Goal: Information Seeking & Learning: Check status

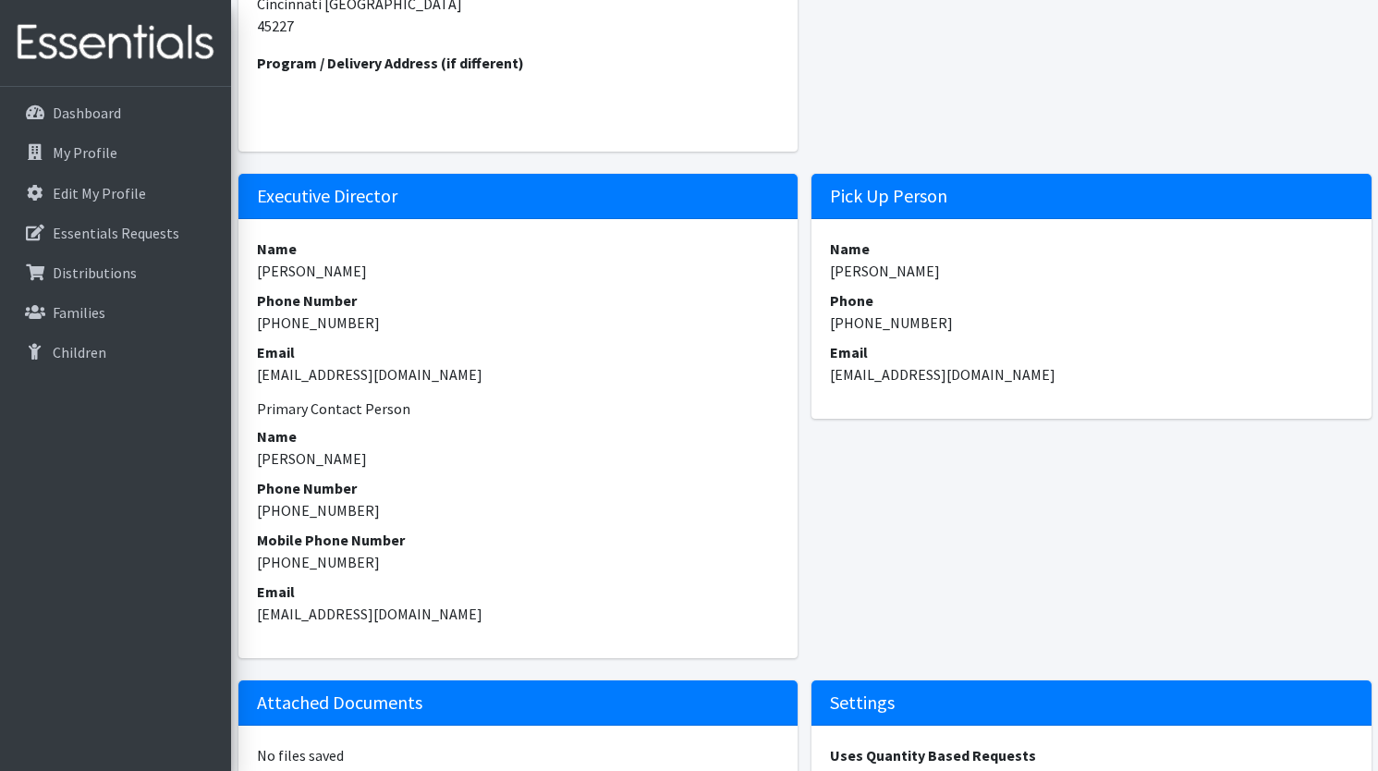
scroll to position [602, 0]
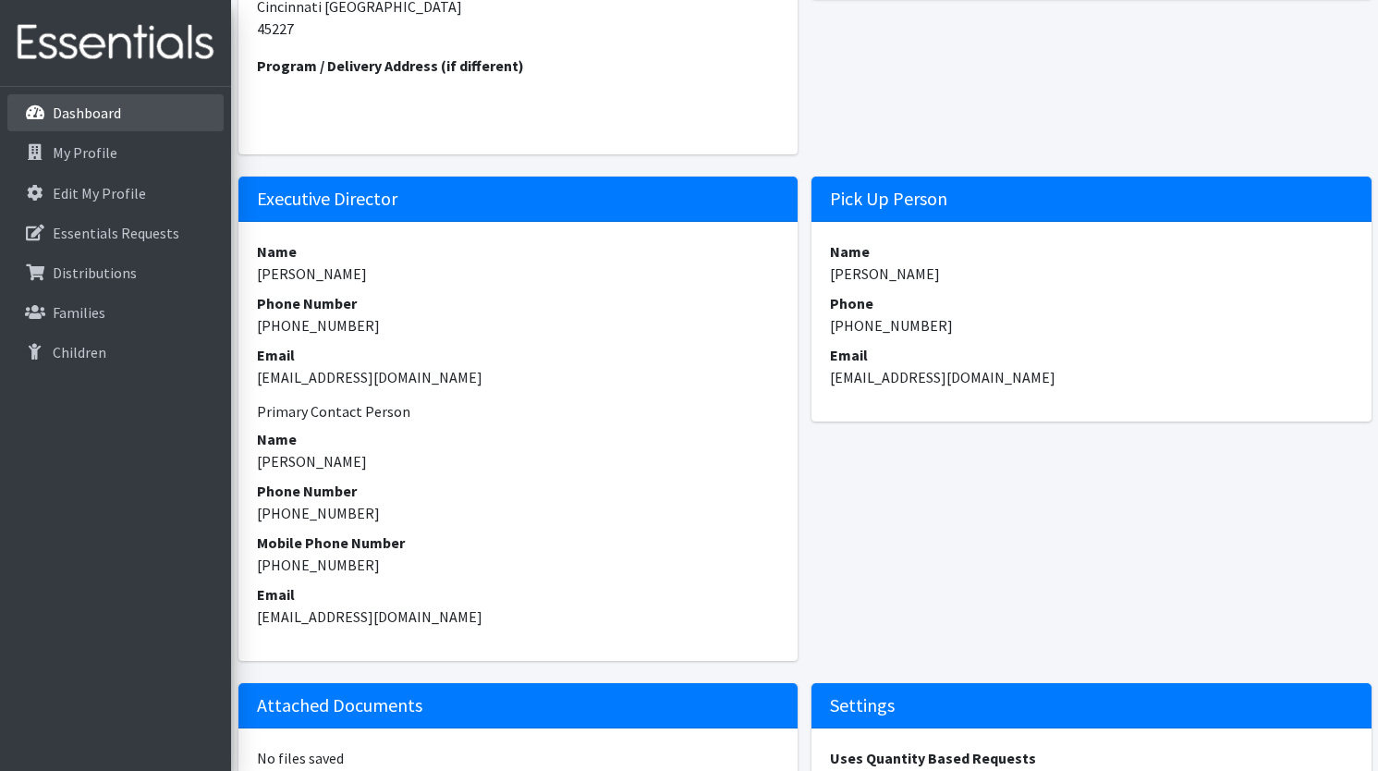
click at [97, 115] on p "Dashboard" at bounding box center [87, 112] width 68 height 18
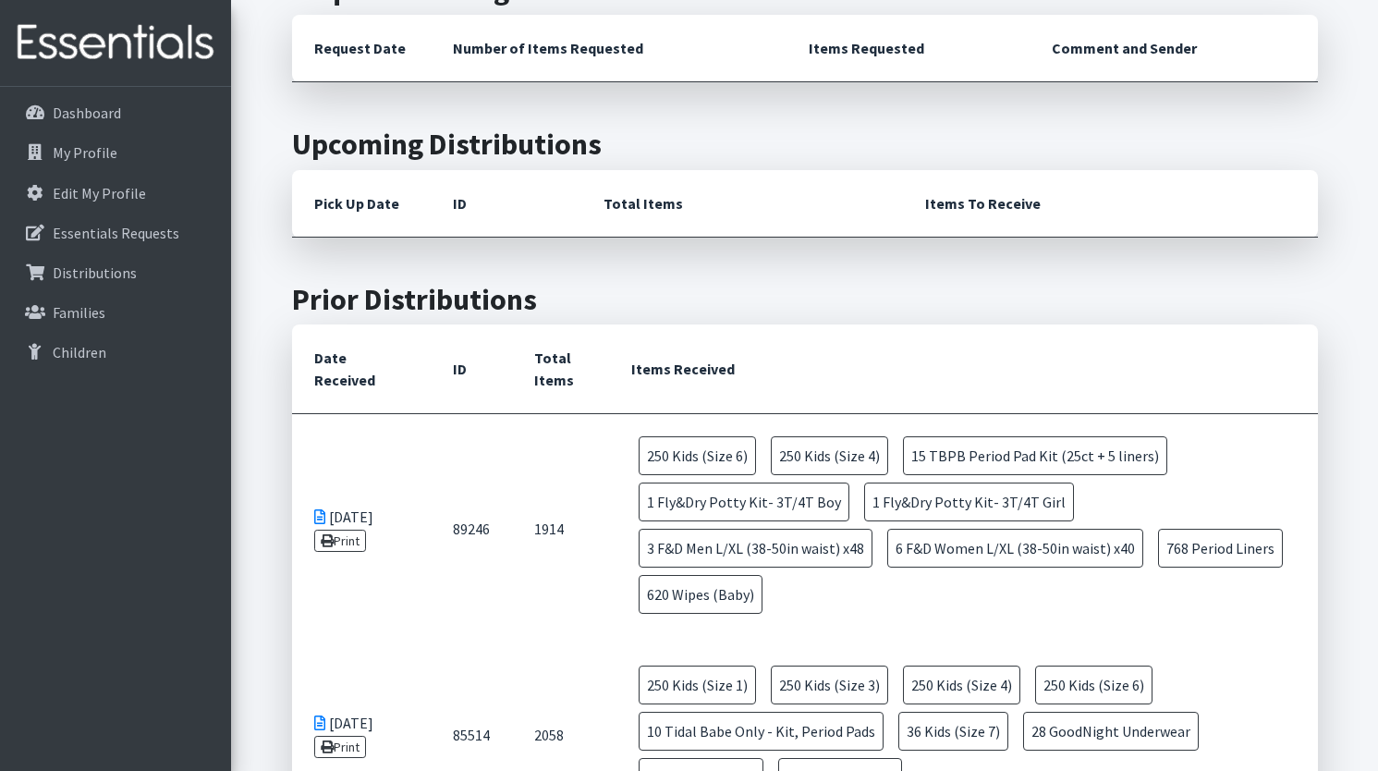
scroll to position [487, 0]
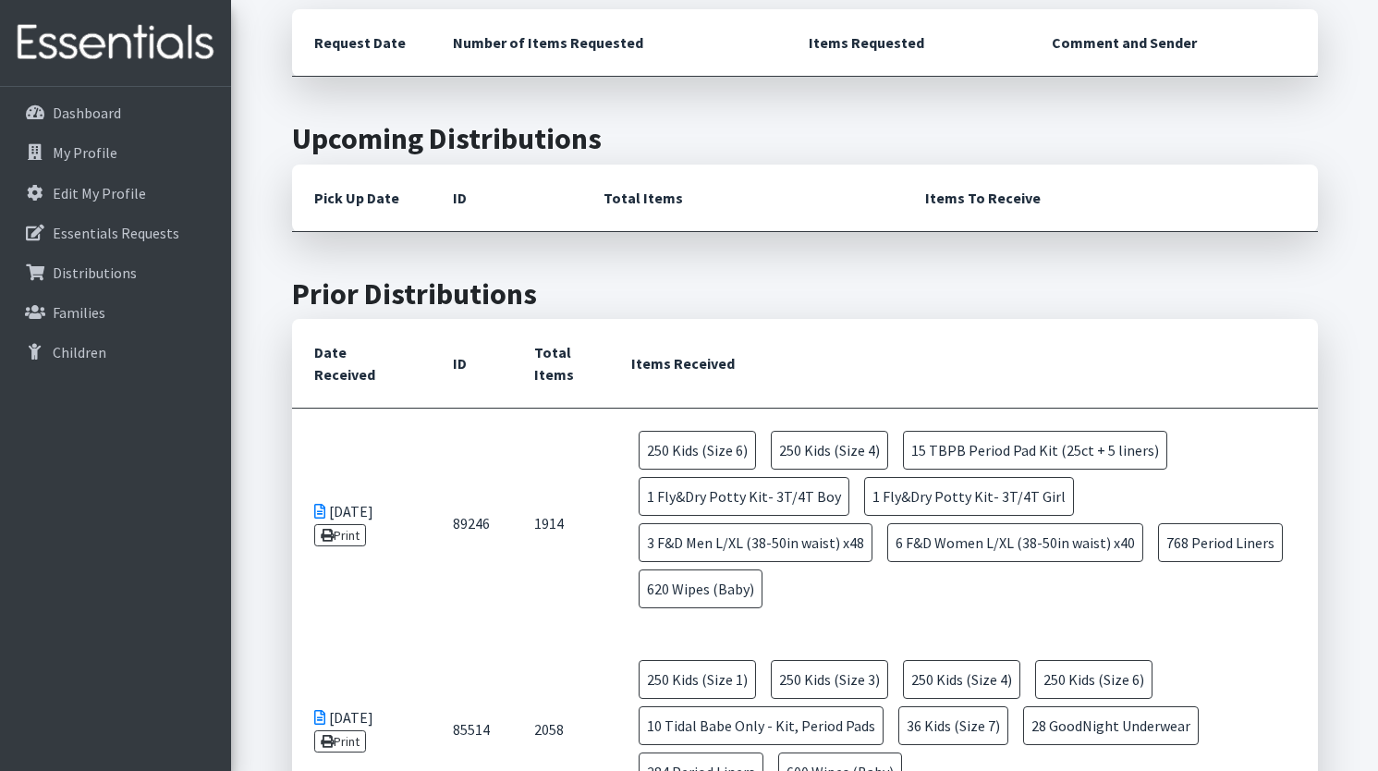
click at [536, 143] on h2 "Upcoming Distributions" at bounding box center [805, 138] width 1026 height 35
click at [521, 144] on h2 "Upcoming Distributions" at bounding box center [805, 138] width 1026 height 35
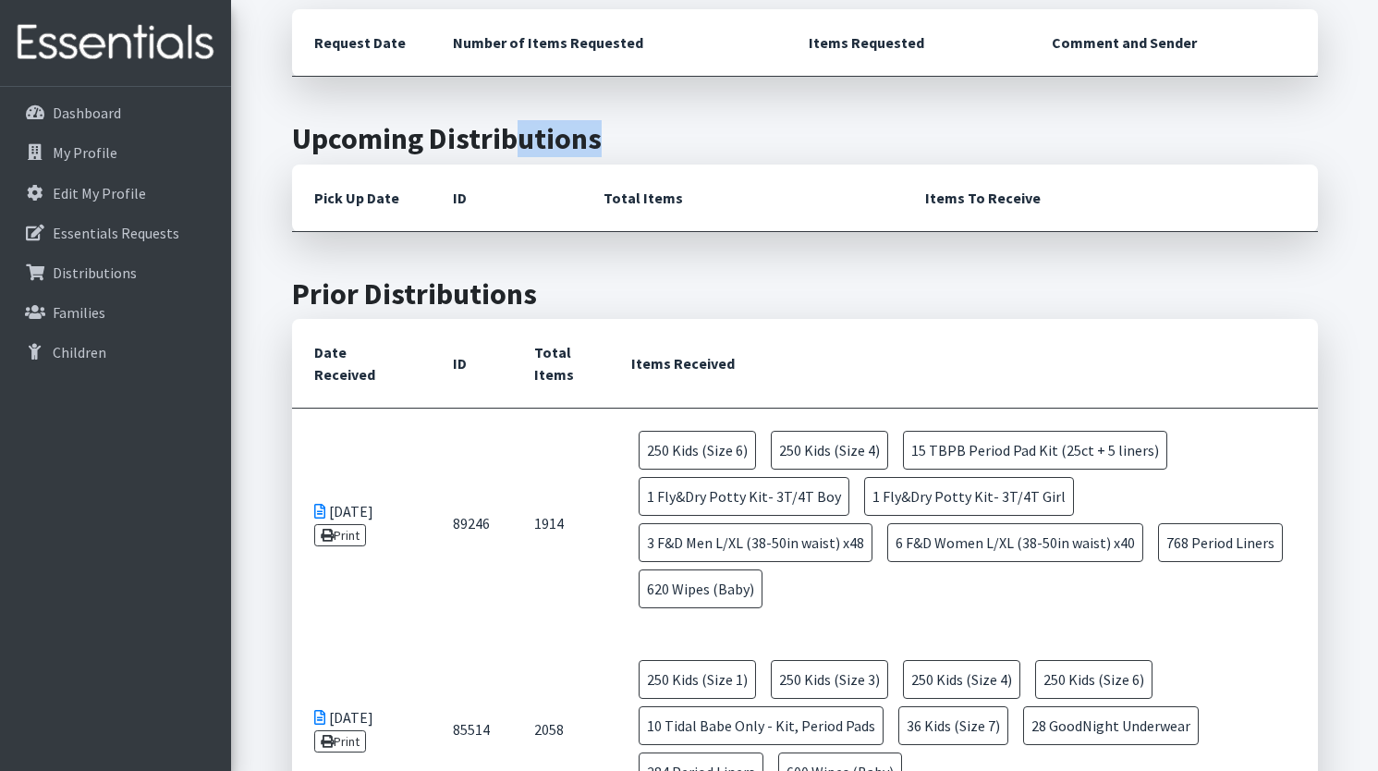
click at [521, 144] on h2 "Upcoming Distributions" at bounding box center [805, 138] width 1026 height 35
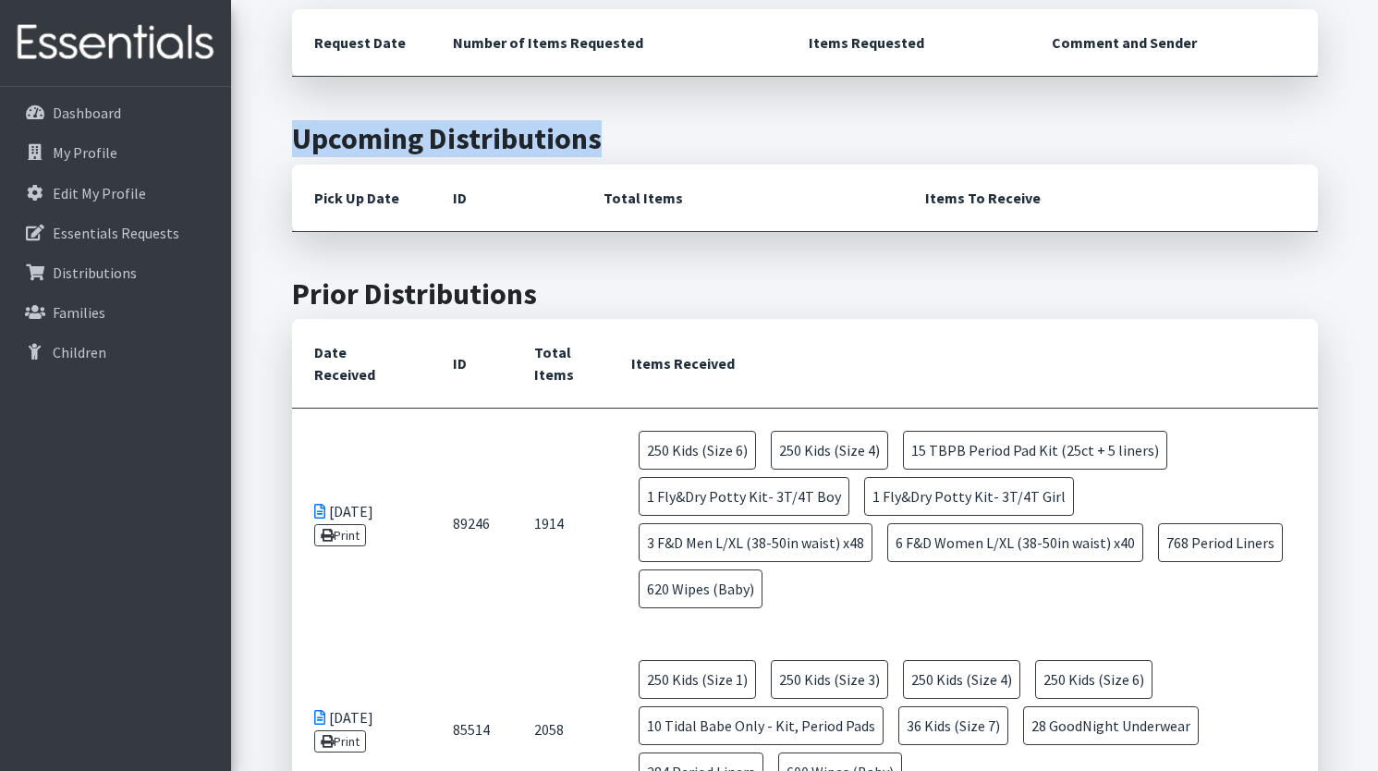
click at [391, 160] on section "Upcoming Distributions Pick Up Date ID Total Items Items To Receive" at bounding box center [804, 176] width 1039 height 110
click at [383, 150] on h2 "Upcoming Distributions" at bounding box center [805, 138] width 1026 height 35
click at [466, 140] on h2 "Upcoming Distributions" at bounding box center [805, 138] width 1026 height 35
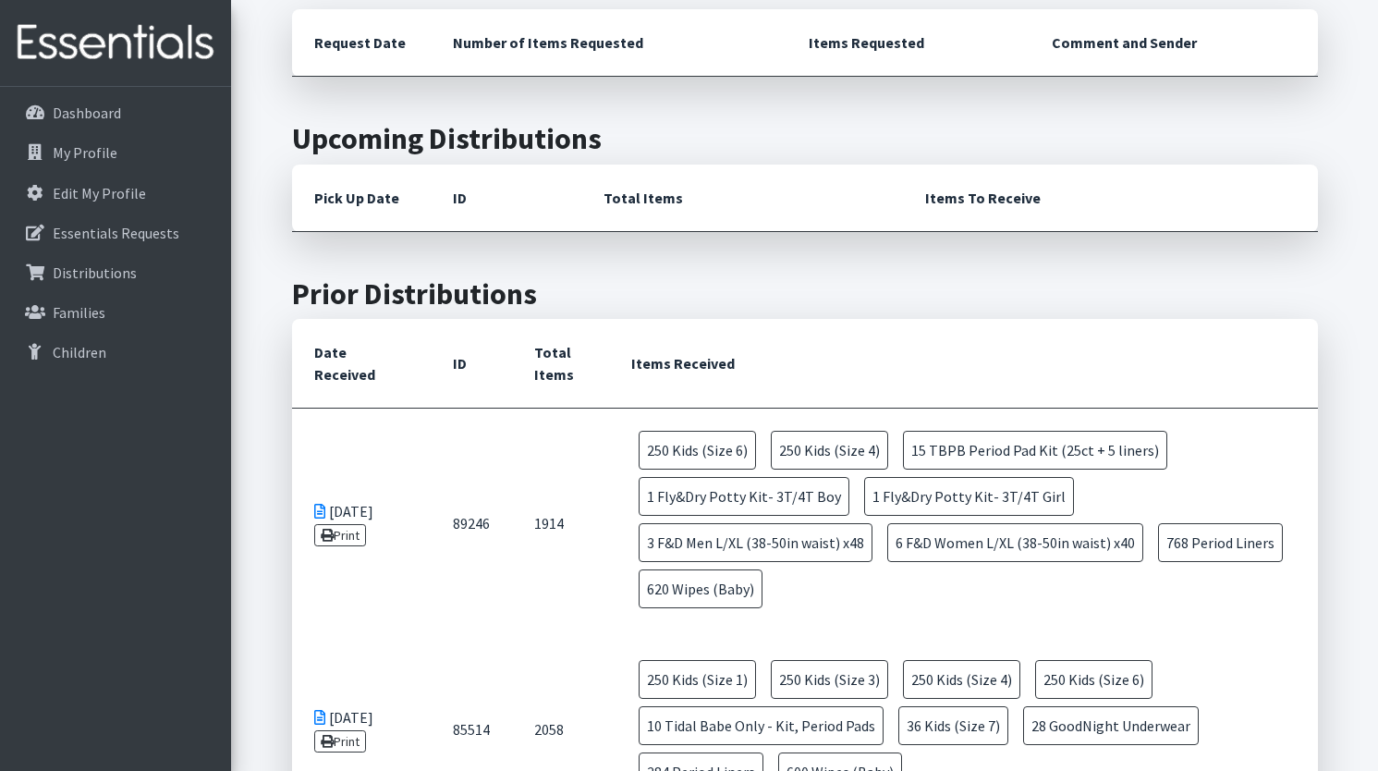
click at [398, 135] on h2 "Upcoming Distributions" at bounding box center [805, 138] width 1026 height 35
click at [495, 145] on h2 "Upcoming Distributions" at bounding box center [805, 138] width 1026 height 35
click at [335, 155] on h2 "Upcoming Distributions" at bounding box center [805, 138] width 1026 height 35
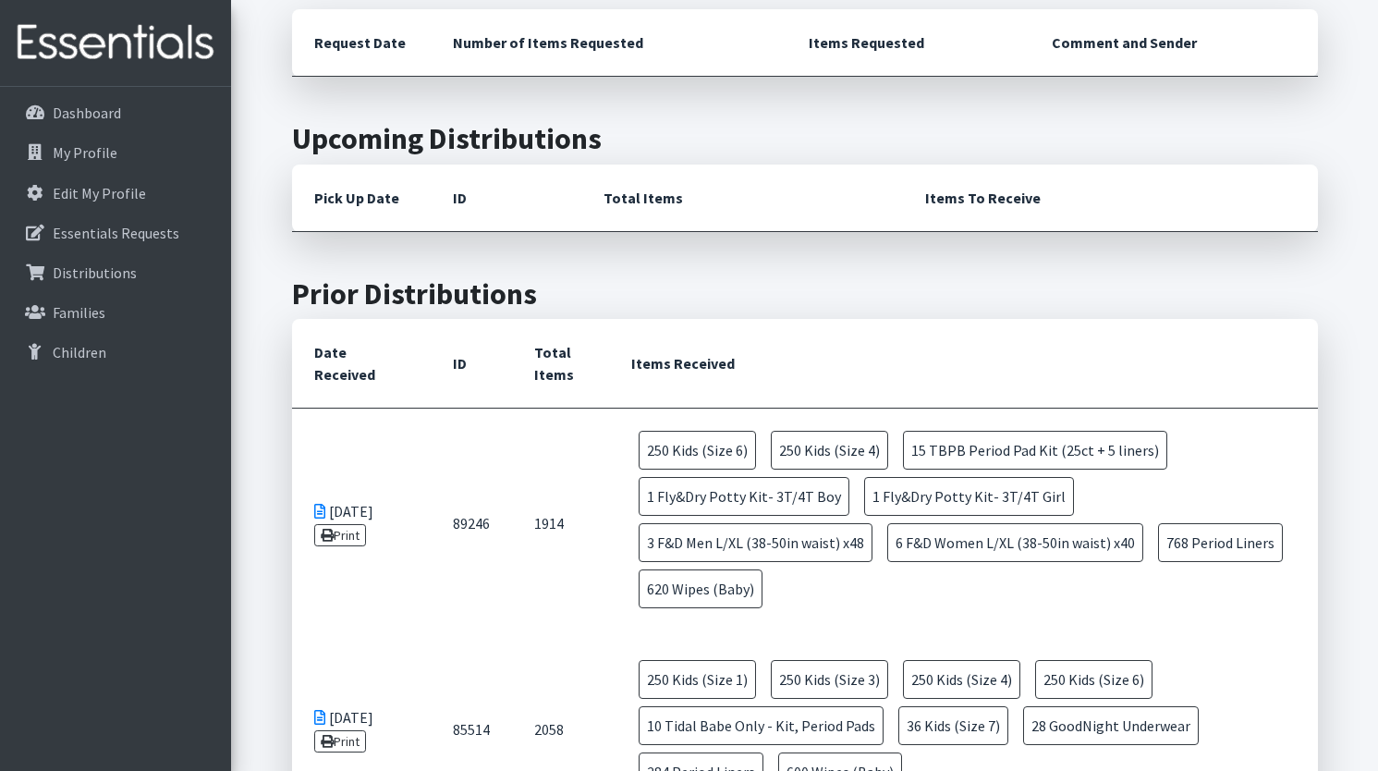
click at [335, 155] on h2 "Upcoming Distributions" at bounding box center [805, 138] width 1026 height 35
click at [491, 137] on h2 "Upcoming Distributions" at bounding box center [805, 138] width 1026 height 35
click at [350, 140] on h2 "Upcoming Distributions" at bounding box center [805, 138] width 1026 height 35
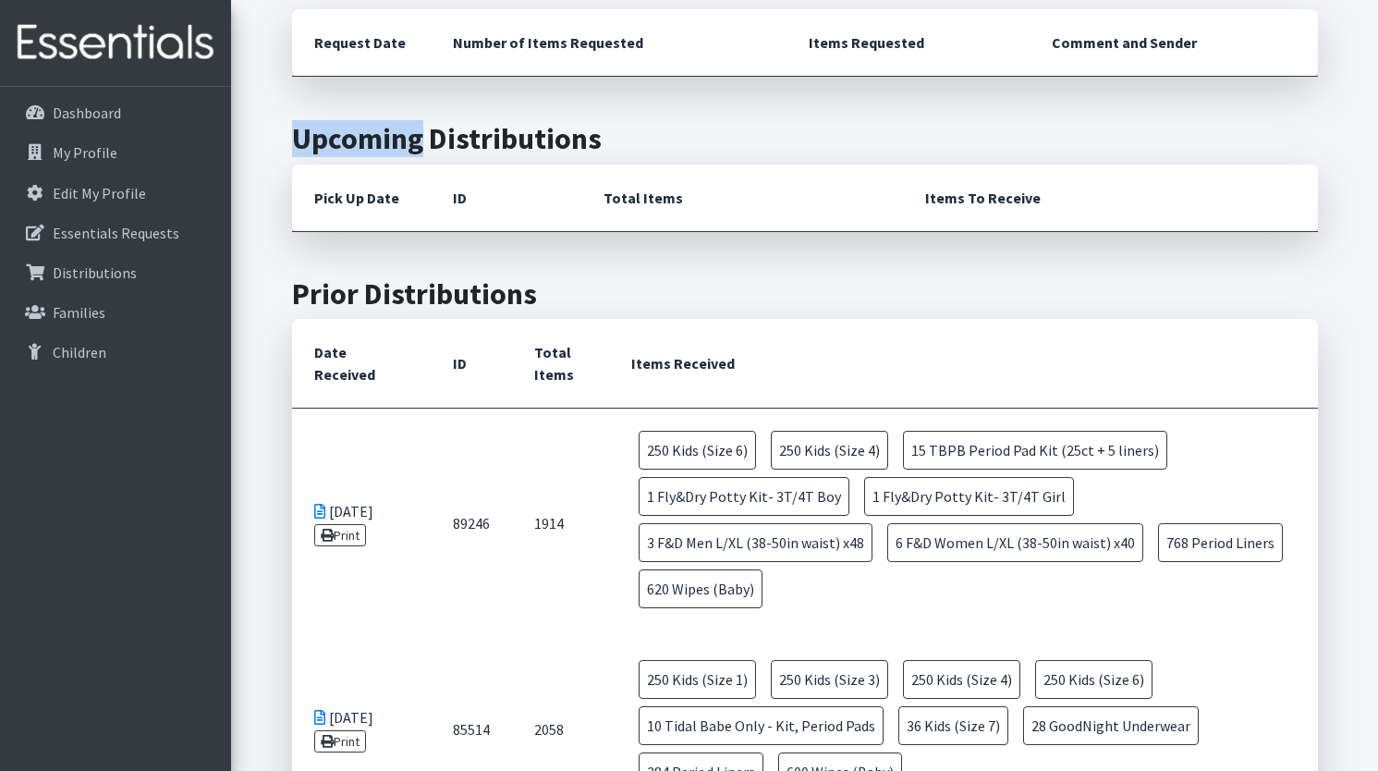
click at [470, 144] on h2 "Upcoming Distributions" at bounding box center [805, 138] width 1026 height 35
click at [358, 146] on h2 "Upcoming Distributions" at bounding box center [805, 138] width 1026 height 35
click at [534, 132] on h2 "Upcoming Distributions" at bounding box center [805, 138] width 1026 height 35
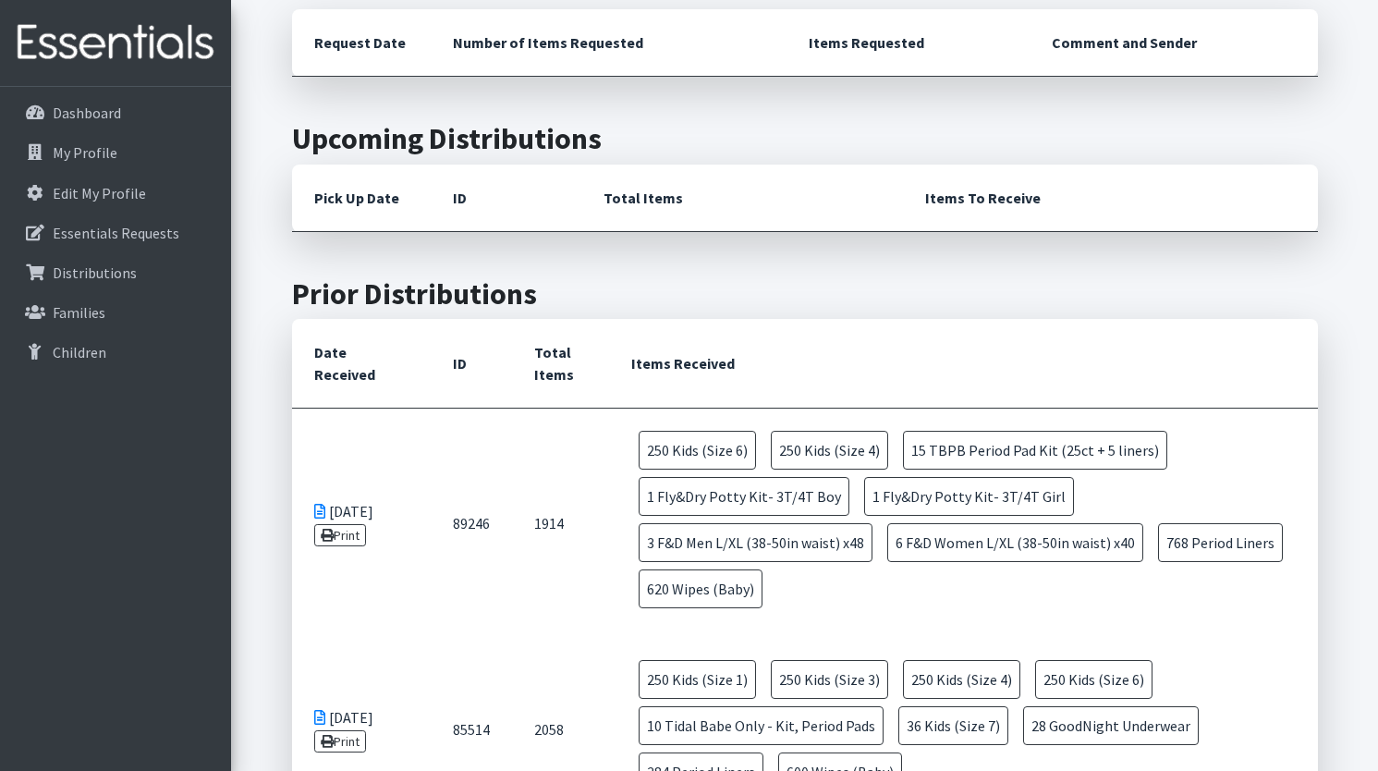
click at [534, 132] on h2 "Upcoming Distributions" at bounding box center [805, 138] width 1026 height 35
click at [356, 145] on h2 "Upcoming Distributions" at bounding box center [805, 138] width 1026 height 35
click at [505, 135] on h2 "Upcoming Distributions" at bounding box center [805, 138] width 1026 height 35
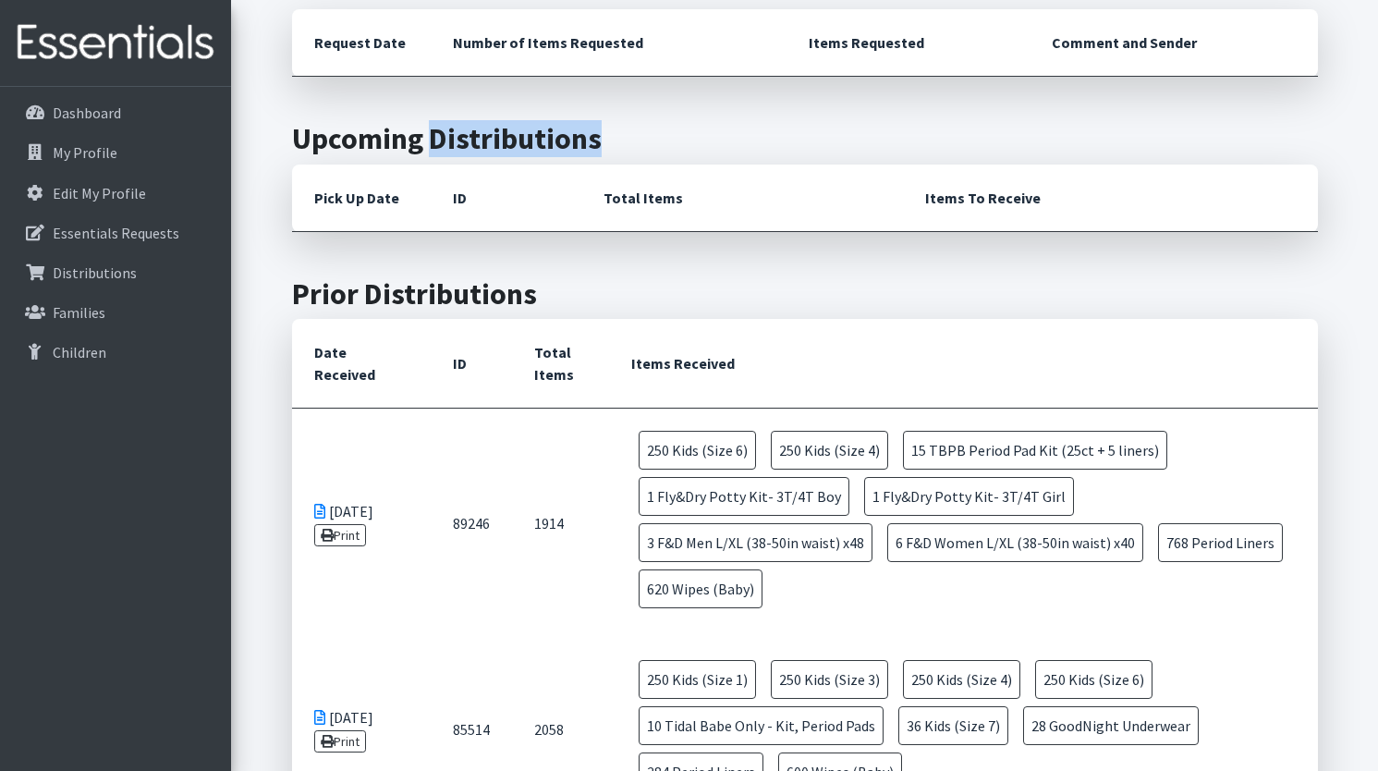
click at [505, 135] on h2 "Upcoming Distributions" at bounding box center [805, 138] width 1026 height 35
click at [517, 138] on h2 "Upcoming Distributions" at bounding box center [805, 138] width 1026 height 35
click at [482, 146] on h2 "Upcoming Distributions" at bounding box center [805, 138] width 1026 height 35
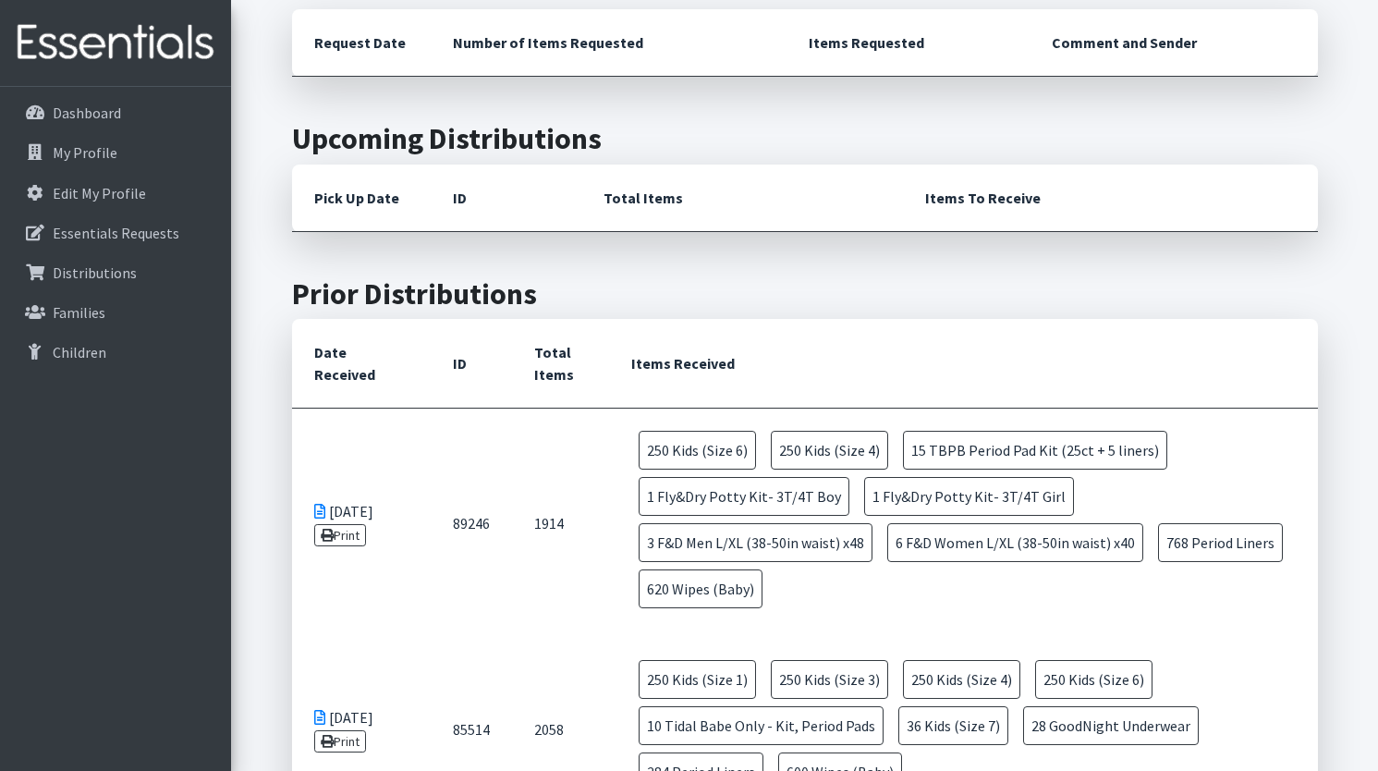
click at [482, 146] on h2 "Upcoming Distributions" at bounding box center [805, 138] width 1026 height 35
click at [490, 148] on h2 "Upcoming Distributions" at bounding box center [805, 138] width 1026 height 35
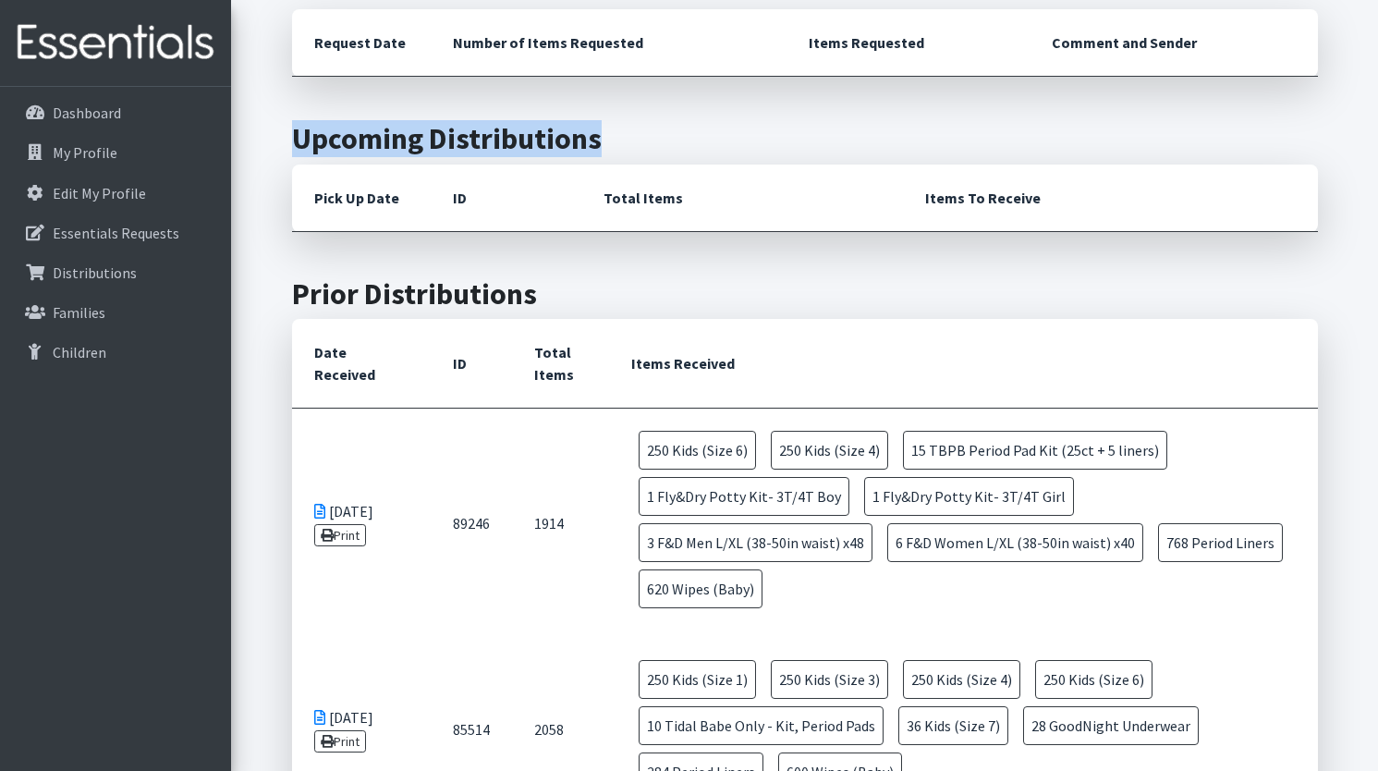
click at [469, 148] on h2 "Upcoming Distributions" at bounding box center [805, 138] width 1026 height 35
click at [493, 145] on h2 "Upcoming Distributions" at bounding box center [805, 138] width 1026 height 35
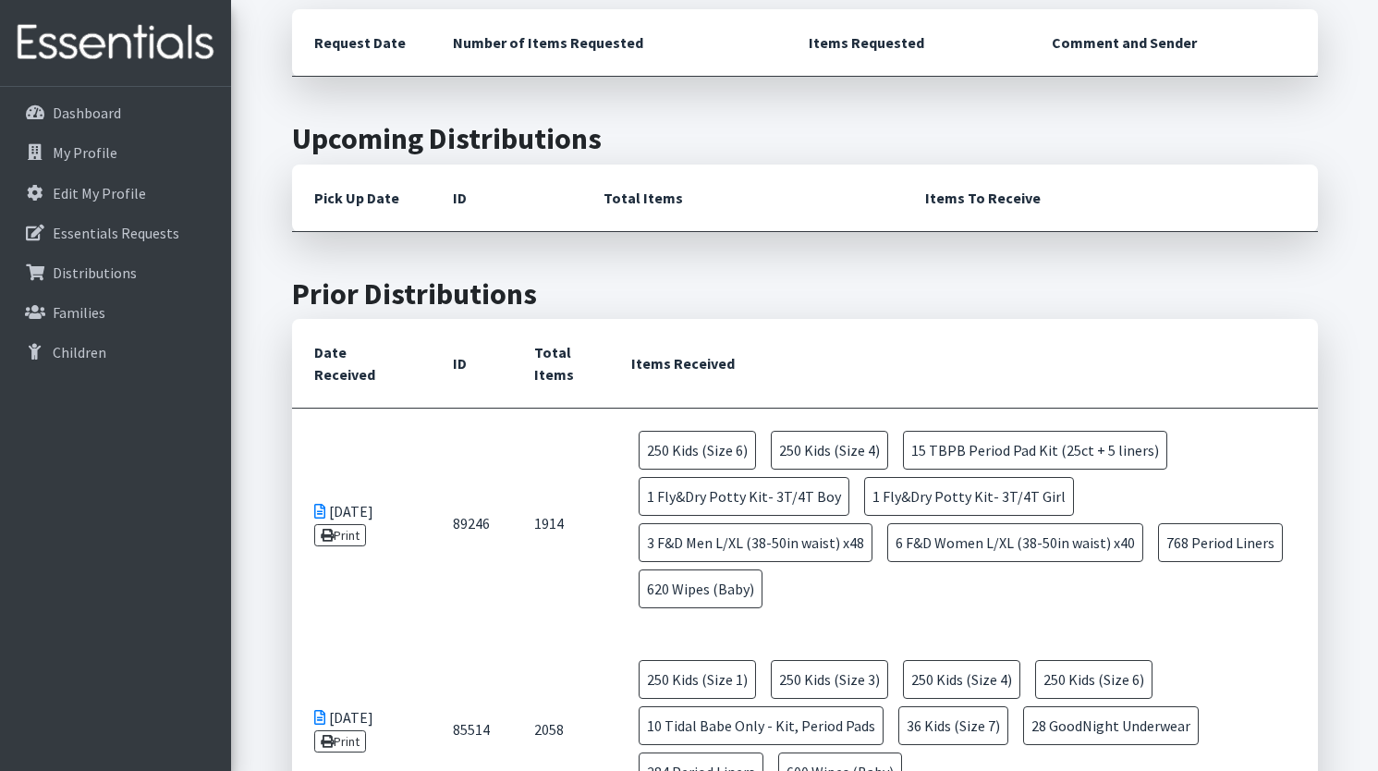
click at [493, 145] on h2 "Upcoming Distributions" at bounding box center [805, 138] width 1026 height 35
click at [522, 146] on h2 "Upcoming Distributions" at bounding box center [805, 138] width 1026 height 35
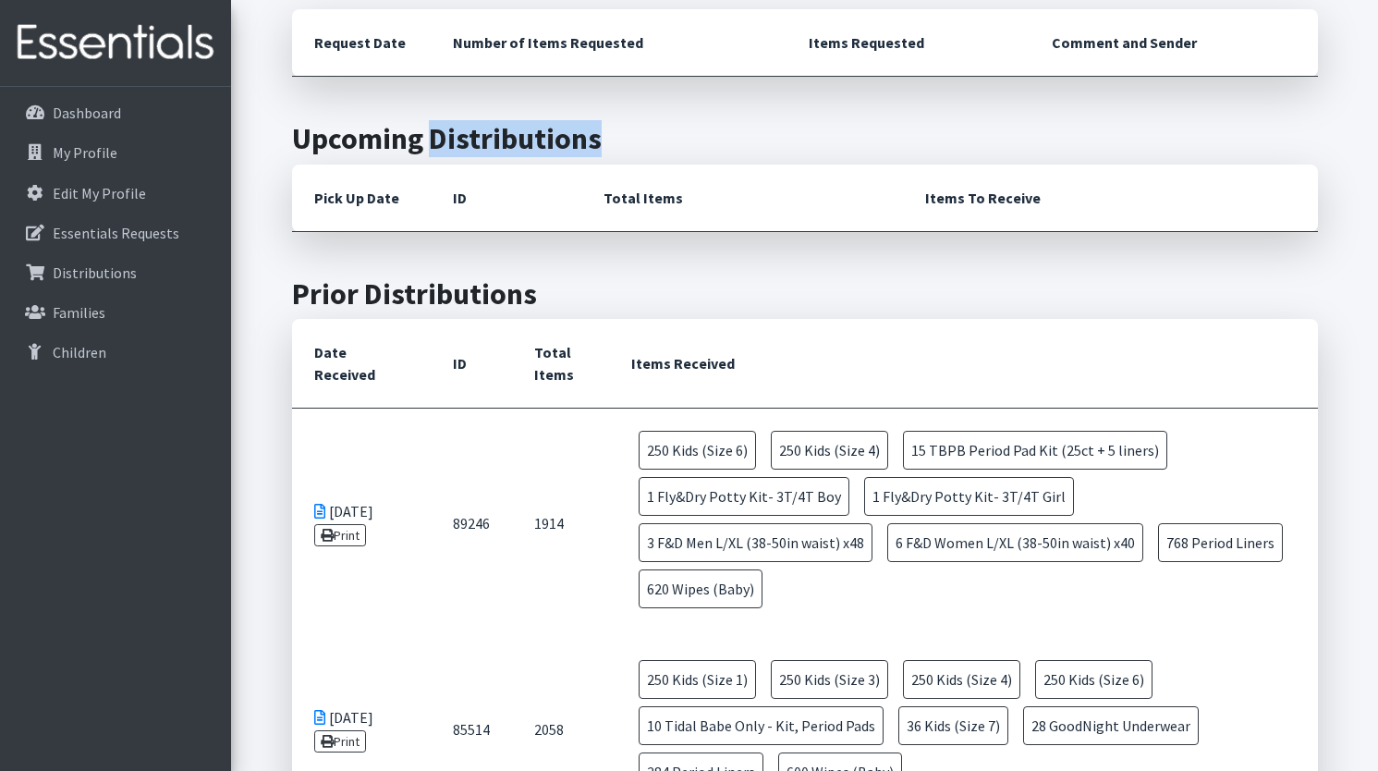
click at [522, 146] on h2 "Upcoming Distributions" at bounding box center [805, 138] width 1026 height 35
click at [486, 150] on h2 "Upcoming Distributions" at bounding box center [805, 138] width 1026 height 35
